Goal: Check status

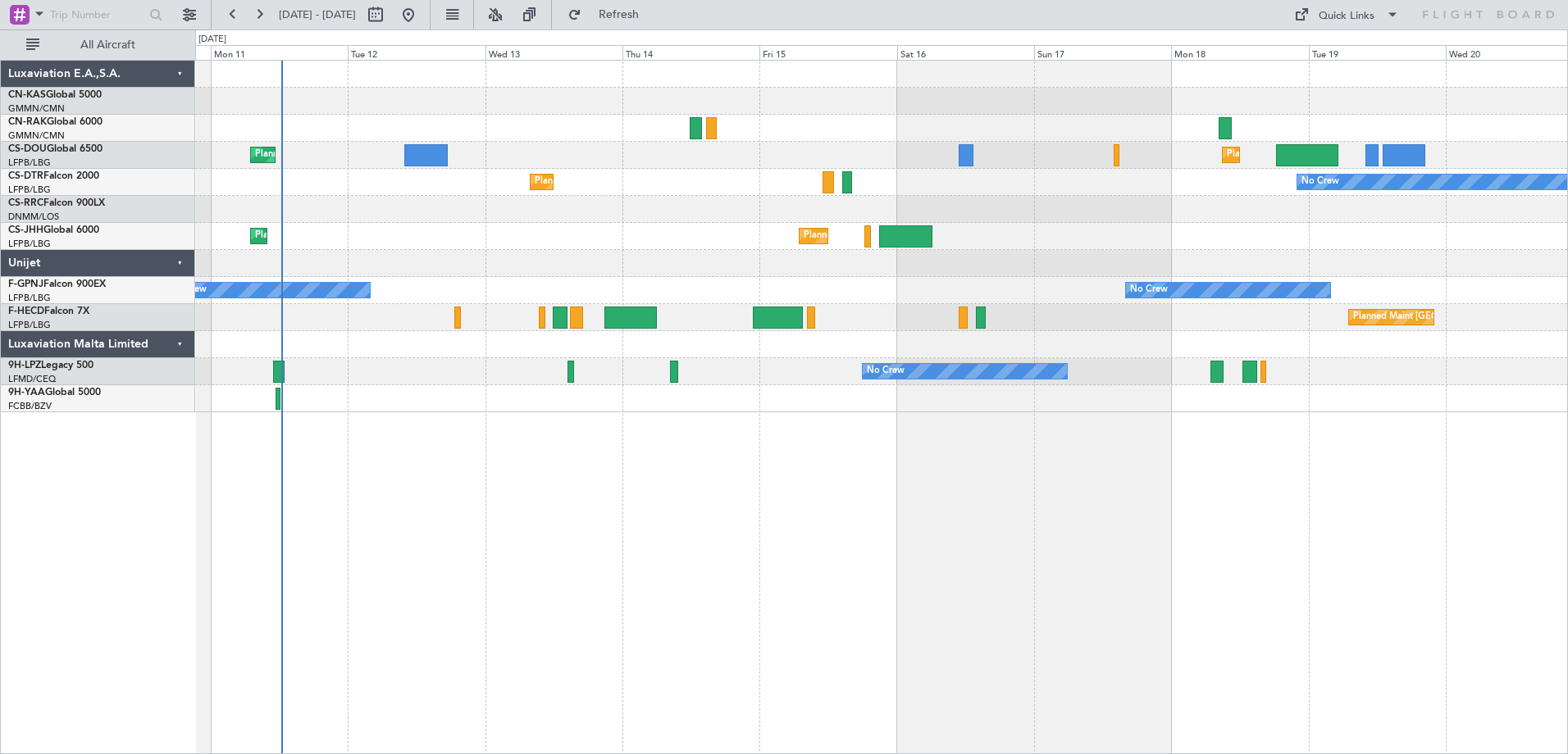
click at [758, 574] on div "Planned Maint Paris (Le Bourget) Planned Maint London (Luton) No Crew Planned M…" at bounding box center [881, 407] width 1373 height 694
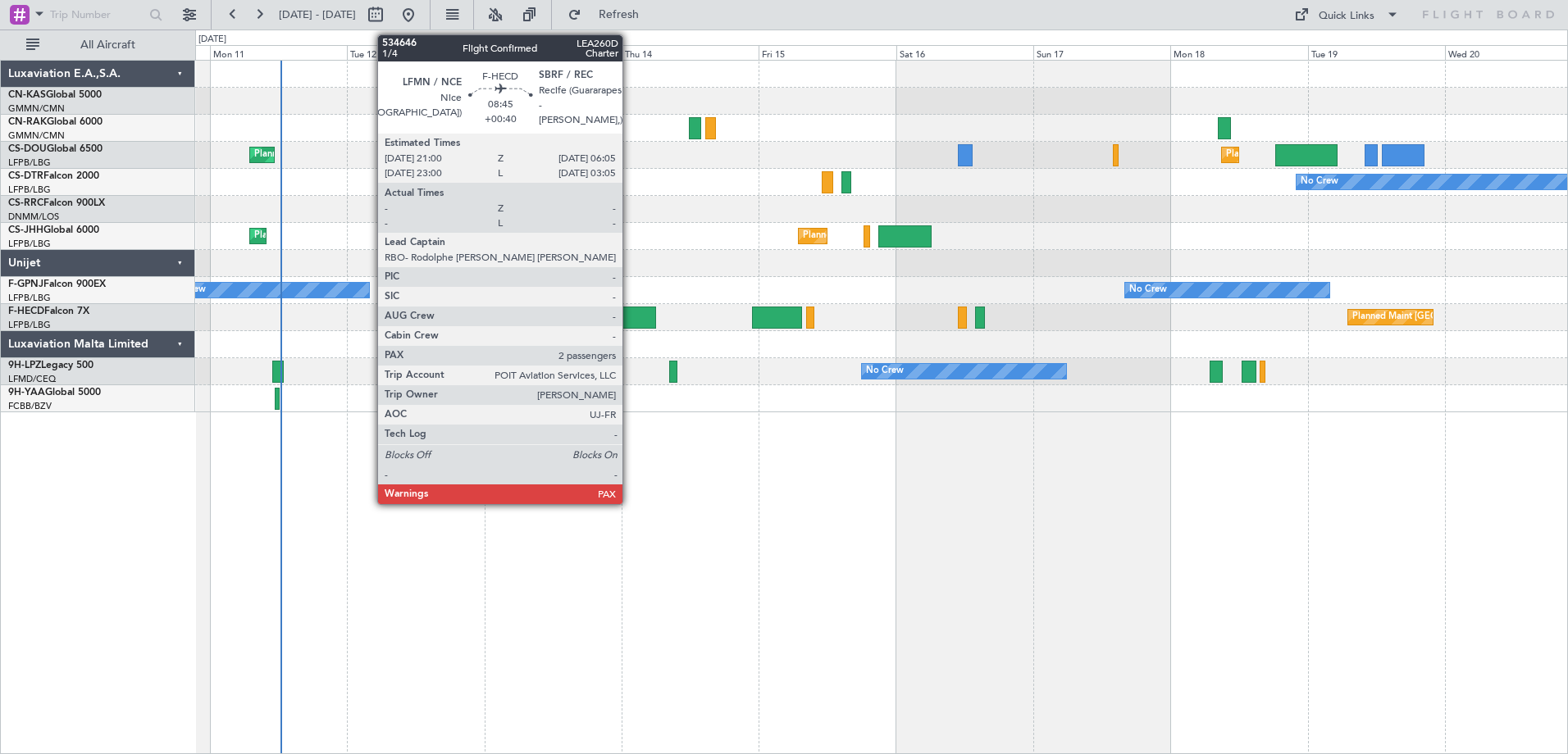
click at [630, 322] on div at bounding box center [629, 318] width 52 height 22
